Goal: Task Accomplishment & Management: Use online tool/utility

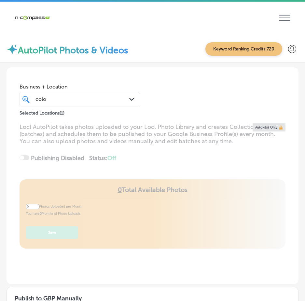
scroll to position [232, 0]
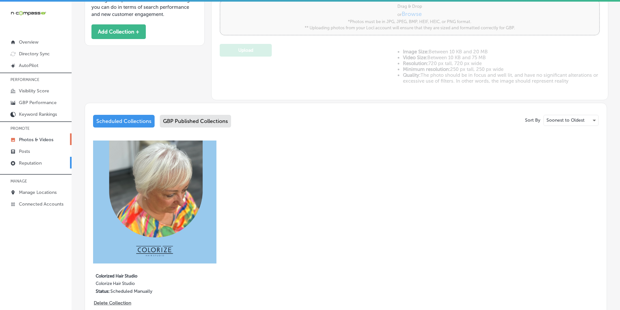
click at [21, 164] on p "Reputation" at bounding box center [30, 163] width 23 height 6
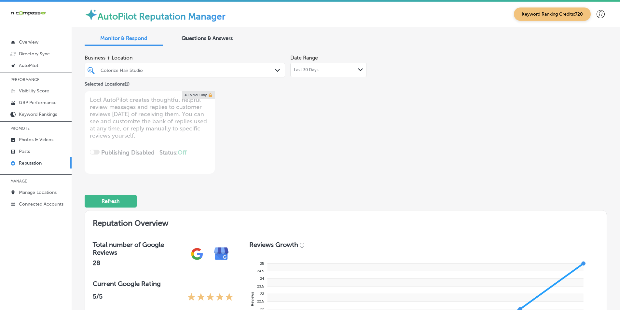
click at [277, 69] on div "Path Created with Sketch." at bounding box center [278, 70] width 7 height 7
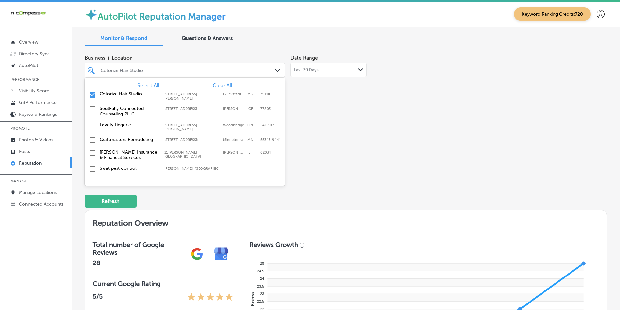
click at [141, 85] on span "Select All" at bounding box center [148, 85] width 22 height 6
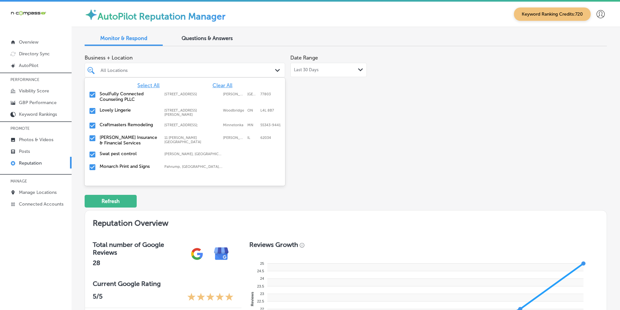
click at [304, 139] on div "Business + Location option [STREET_ADDRESS][PERSON_NAME]. 350 results available…" at bounding box center [241, 112] width 313 height 122
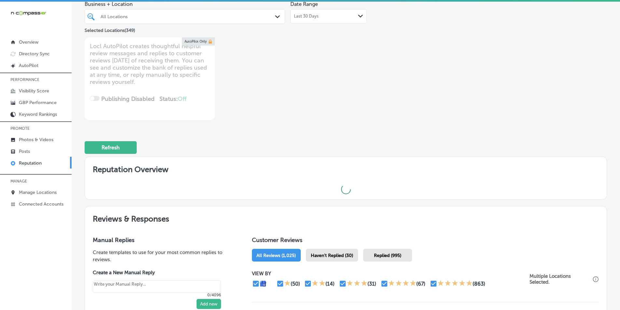
scroll to position [163, 0]
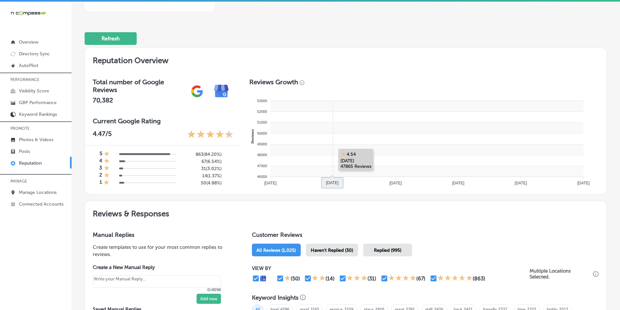
click at [304, 148] on rect at bounding box center [426, 149] width 313 height 11
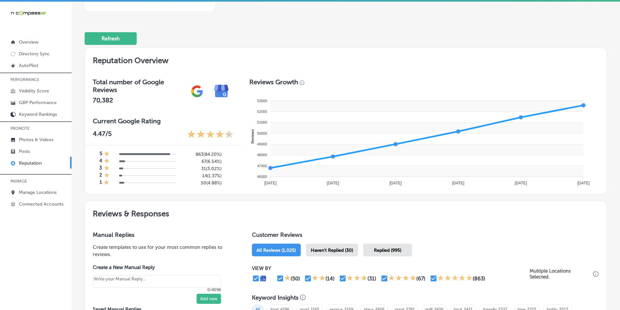
drag, startPoint x: 339, startPoint y: 246, endPoint x: 375, endPoint y: 241, distance: 37.2
click at [304, 246] on div "Haven't Replied (30)" at bounding box center [332, 250] width 52 height 13
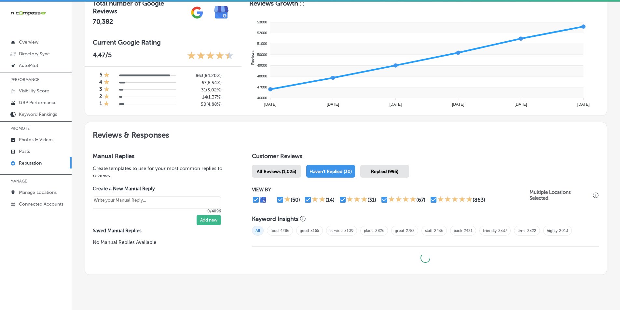
type textarea "x"
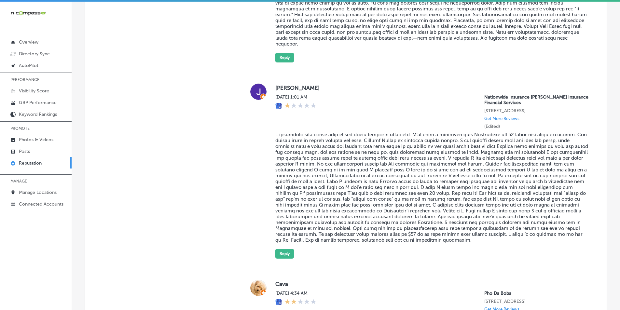
scroll to position [1036, 0]
